Goal: Task Accomplishment & Management: Complete application form

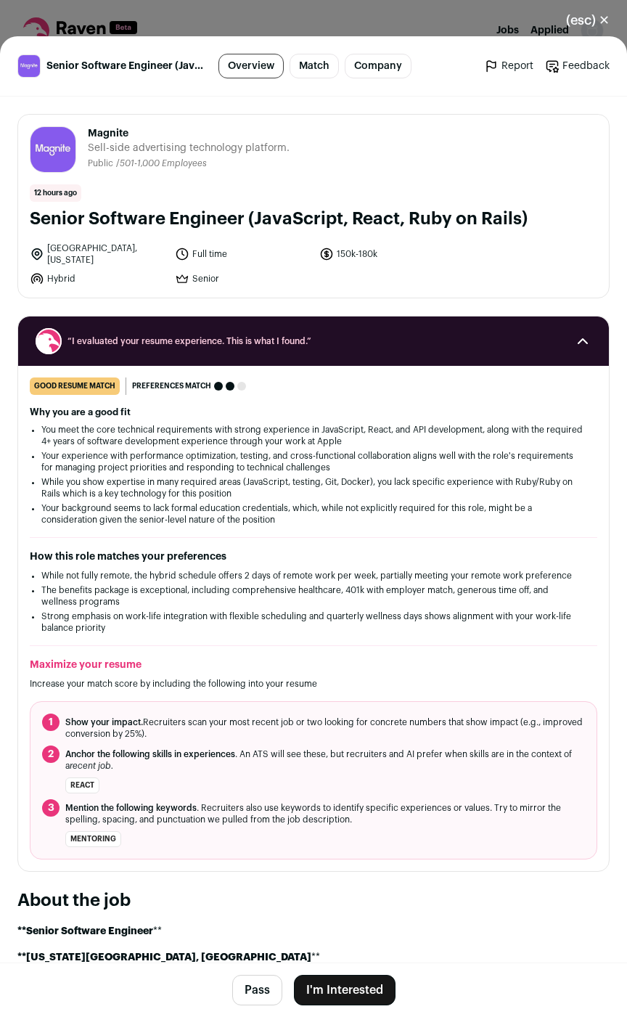
click at [353, 996] on button "I'm Interested" at bounding box center [345, 990] width 102 height 30
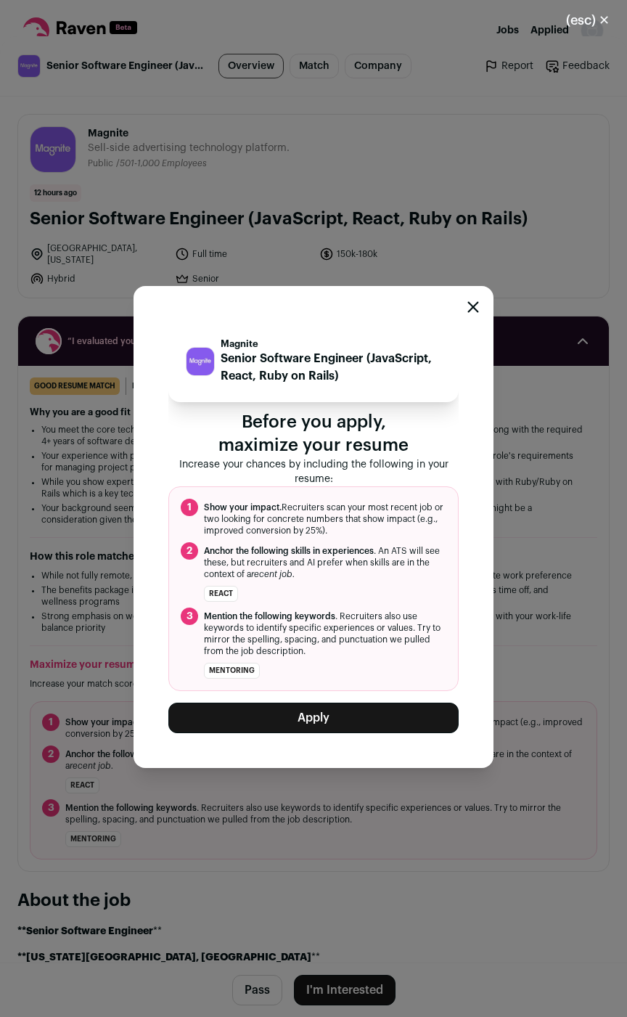
click at [350, 734] on div "Magnite Senior Software Engineer (JavaScript, React, Ruby on Rails) Before you …" at bounding box center [314, 527] width 360 height 482
click at [363, 725] on button "Apply" at bounding box center [313, 718] width 290 height 30
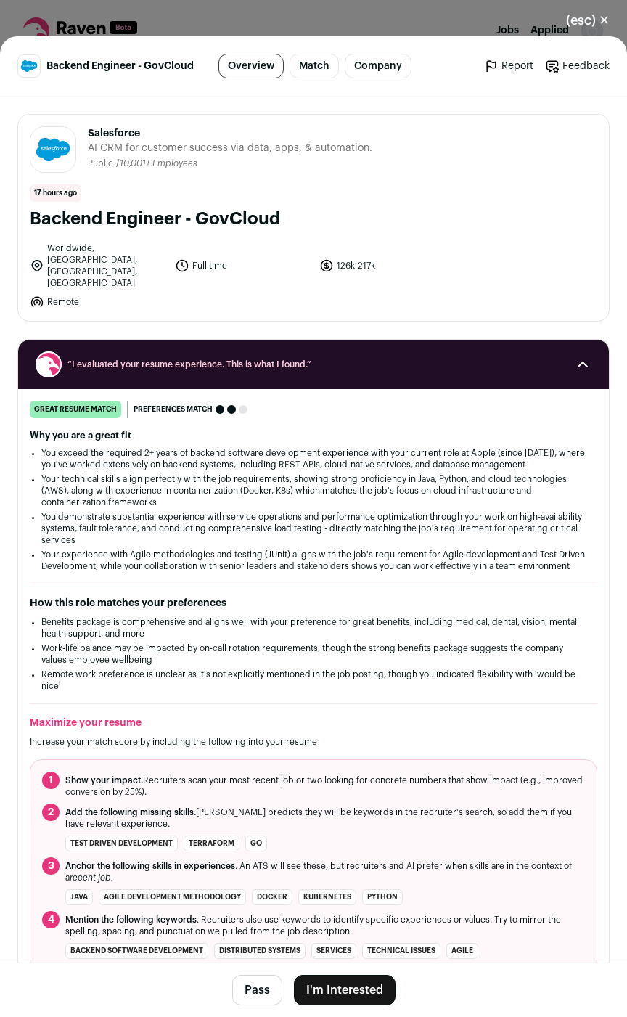
click at [325, 980] on button "I'm Interested" at bounding box center [345, 990] width 102 height 30
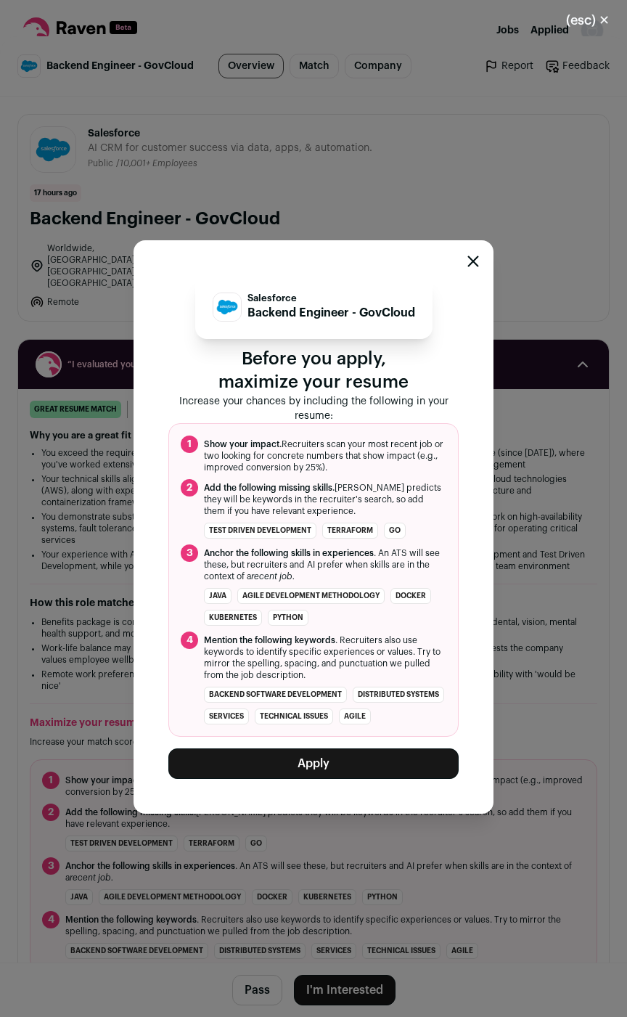
click at [302, 771] on button "Apply" at bounding box center [313, 763] width 290 height 30
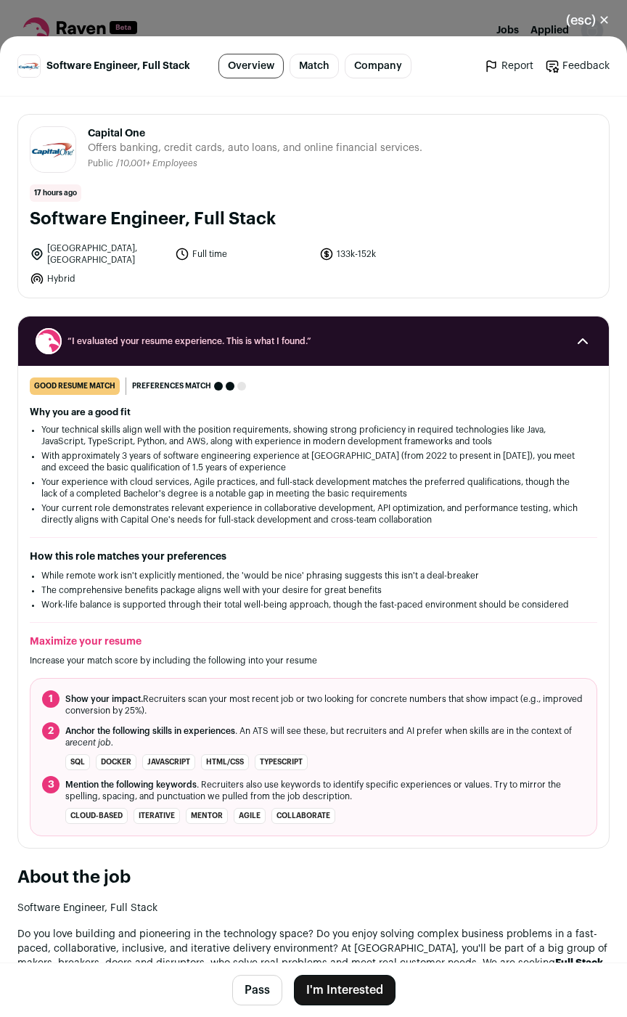
click at [345, 988] on button "I'm Interested" at bounding box center [345, 990] width 102 height 30
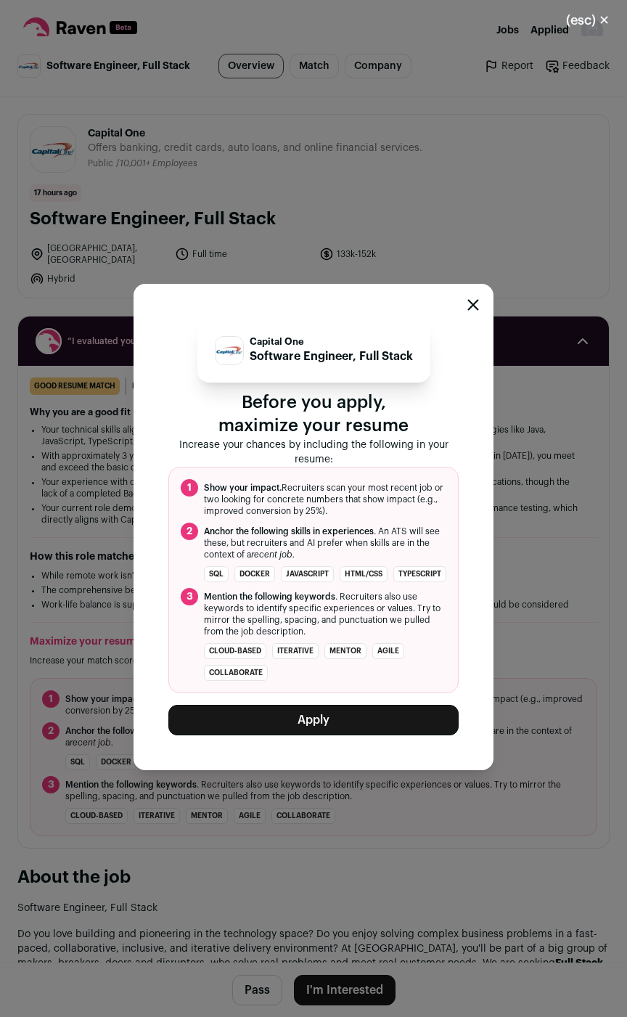
click at [345, 723] on button "Apply" at bounding box center [313, 720] width 290 height 30
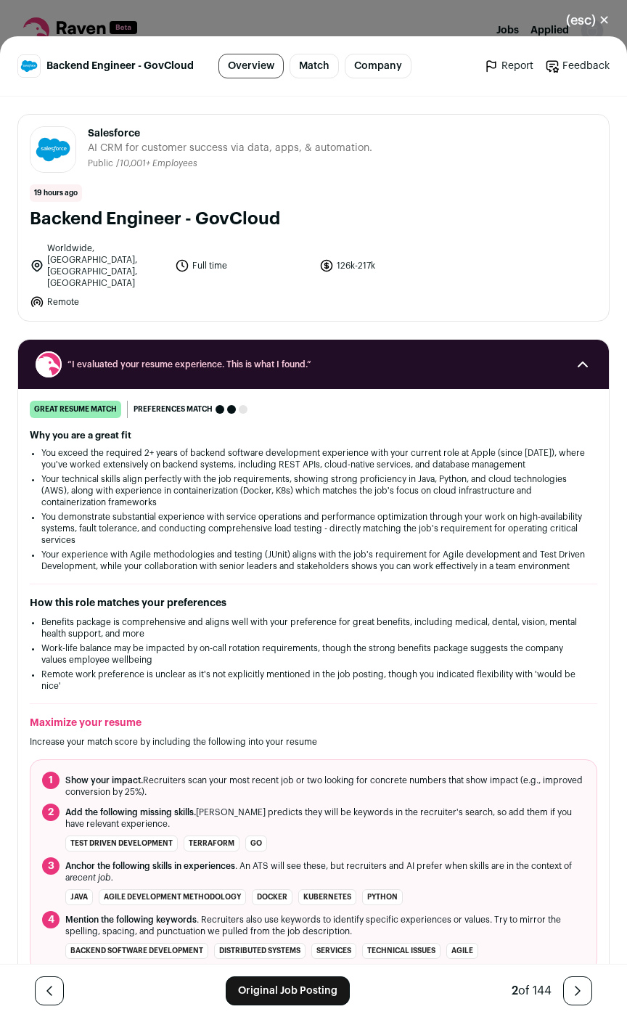
click at [351, 26] on div "(esc) ✕ Backend Engineer - GovCloud Overview Match Company Report Feedback Repo…" at bounding box center [313, 508] width 627 height 1017
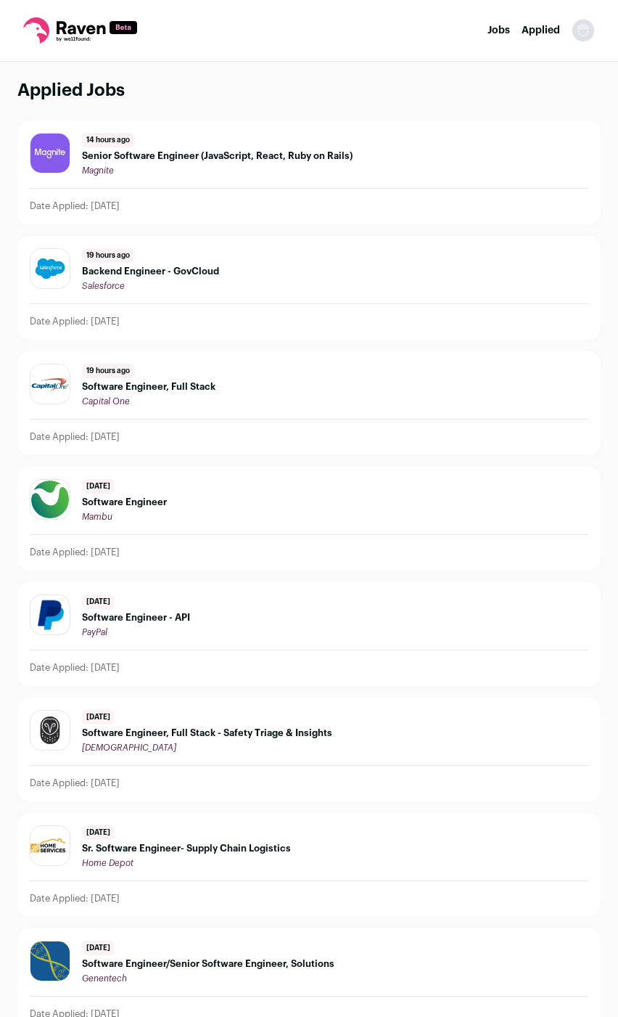
click at [487, 30] on nav "Jobs Applied Settings Notifications Preferences Resume FAQs Logout" at bounding box center [309, 31] width 618 height 62
click at [497, 29] on link "Jobs" at bounding box center [499, 30] width 22 height 10
